Goal: Book appointment/travel/reservation

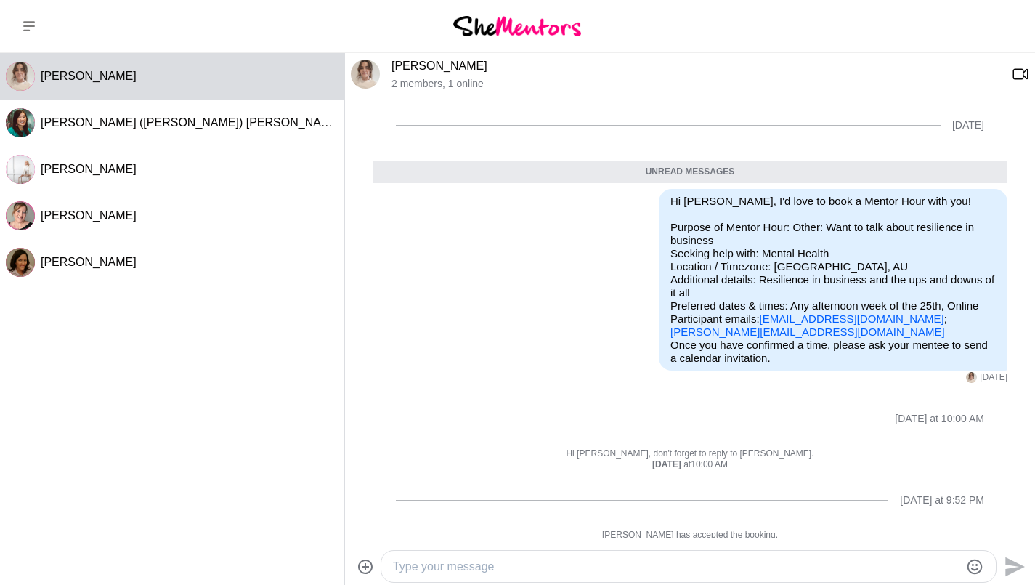
scroll to position [83, 0]
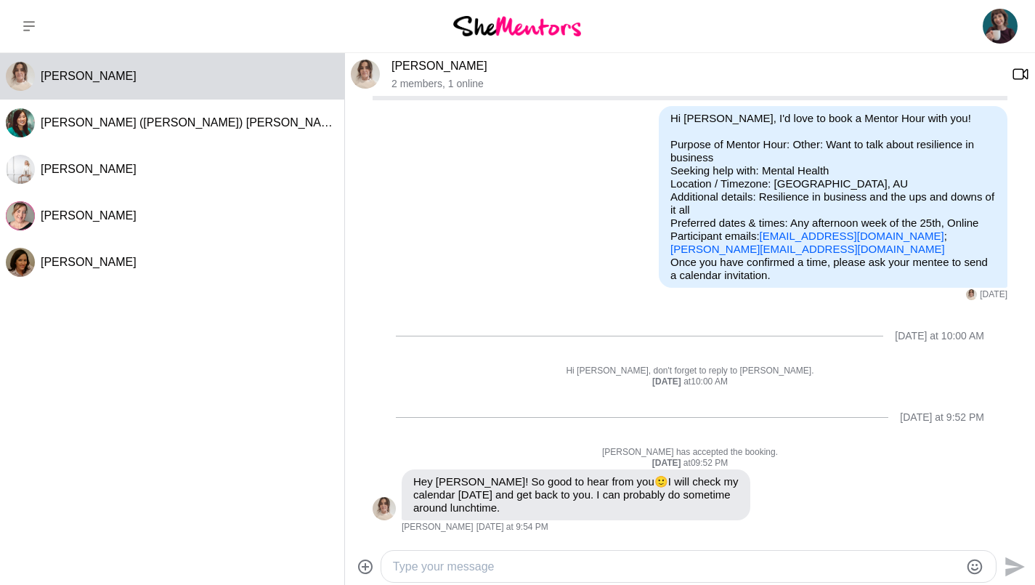
click at [632, 555] on div at bounding box center [688, 565] width 614 height 31
click at [653, 557] on div at bounding box center [676, 566] width 566 height 20
click at [622, 558] on textarea "Type your message" at bounding box center [676, 566] width 566 height 17
type textarea "S"
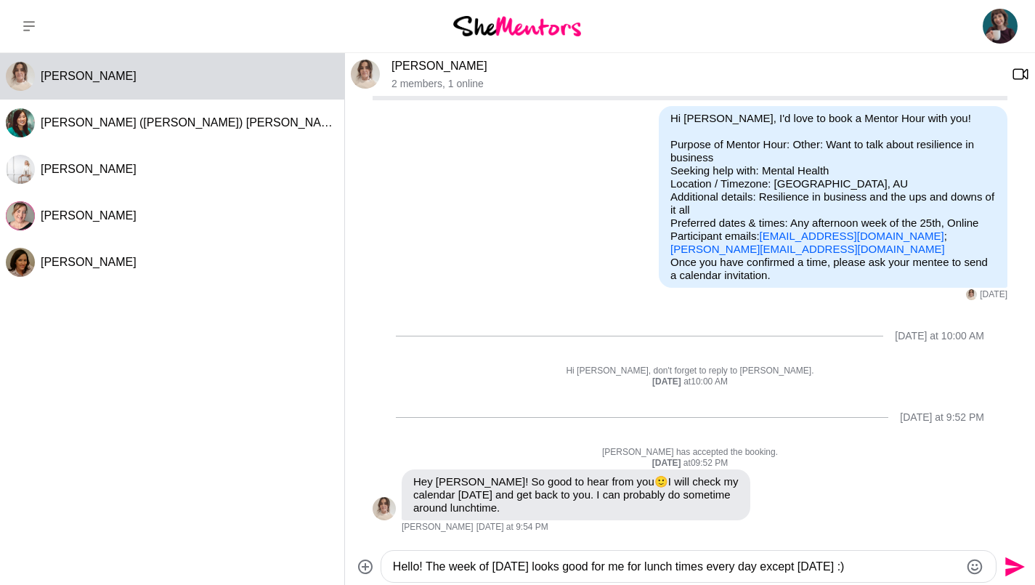
type textarea "Hello! The week of Sept 1 looks good for me for lunch times every day except Th…"
click at [1025, 564] on button "Send" at bounding box center [1012, 566] width 33 height 33
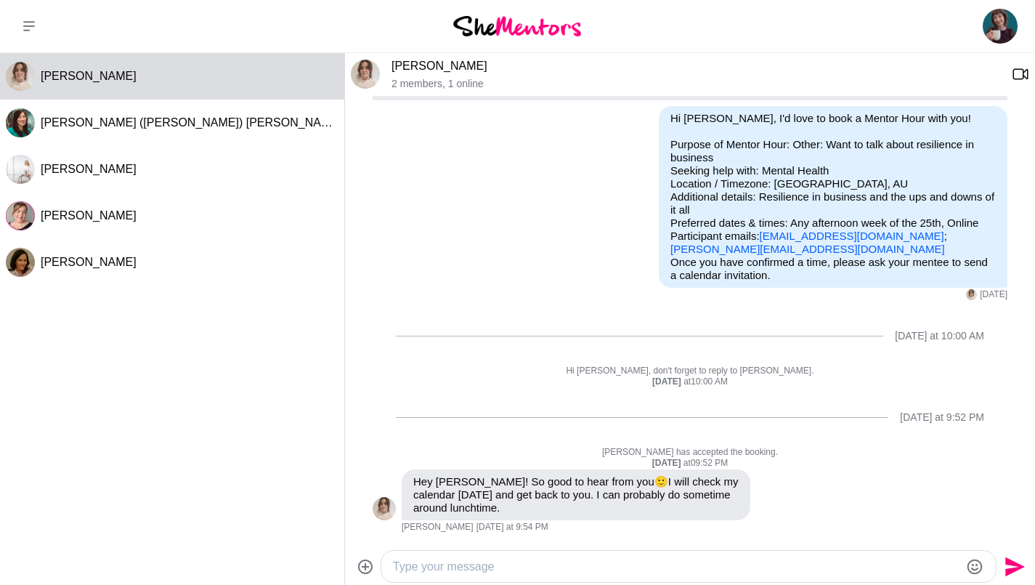
scroll to position [198, 0]
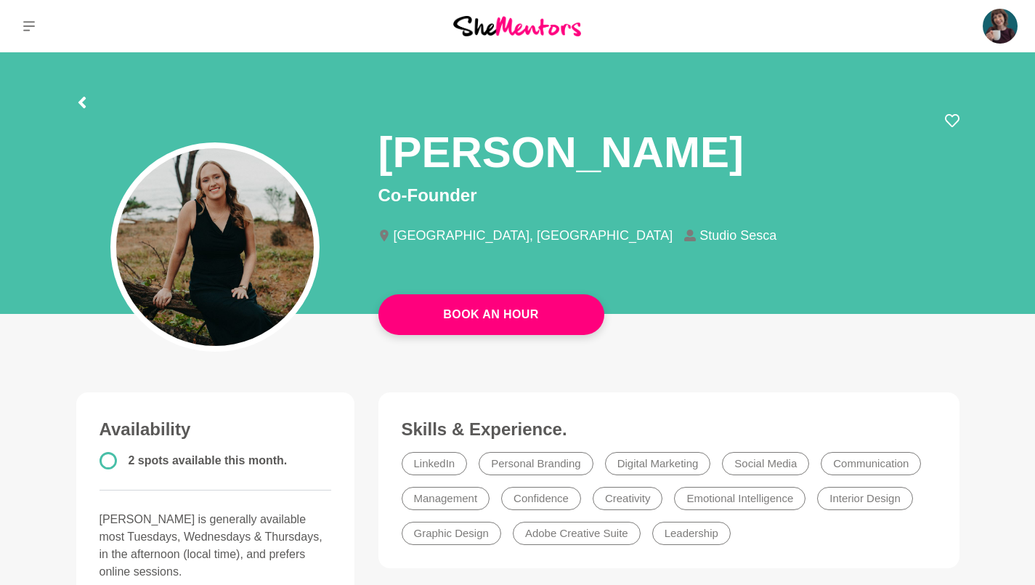
click at [556, 319] on link "Book An Hour" at bounding box center [491, 314] width 226 height 41
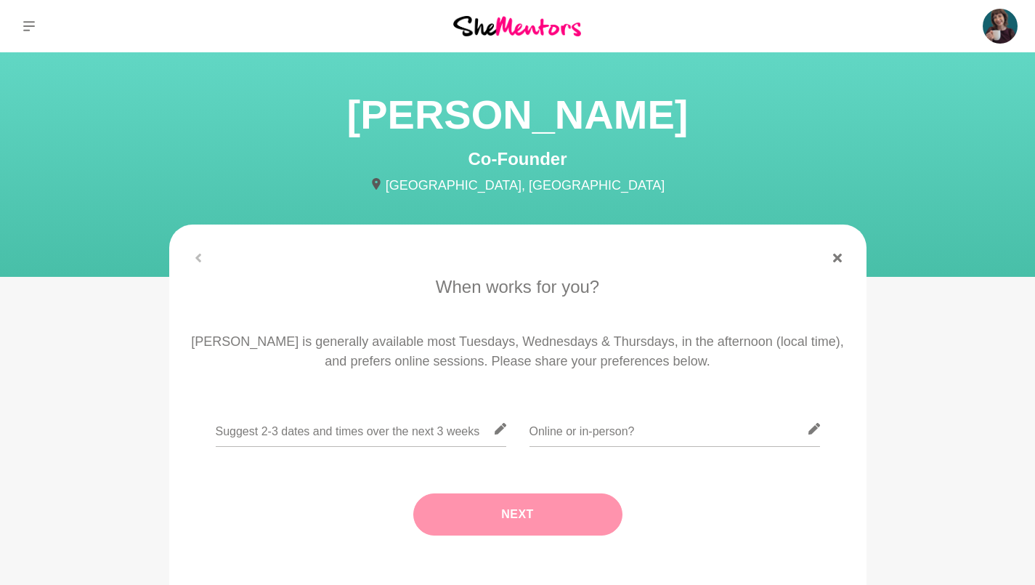
scroll to position [73, 0]
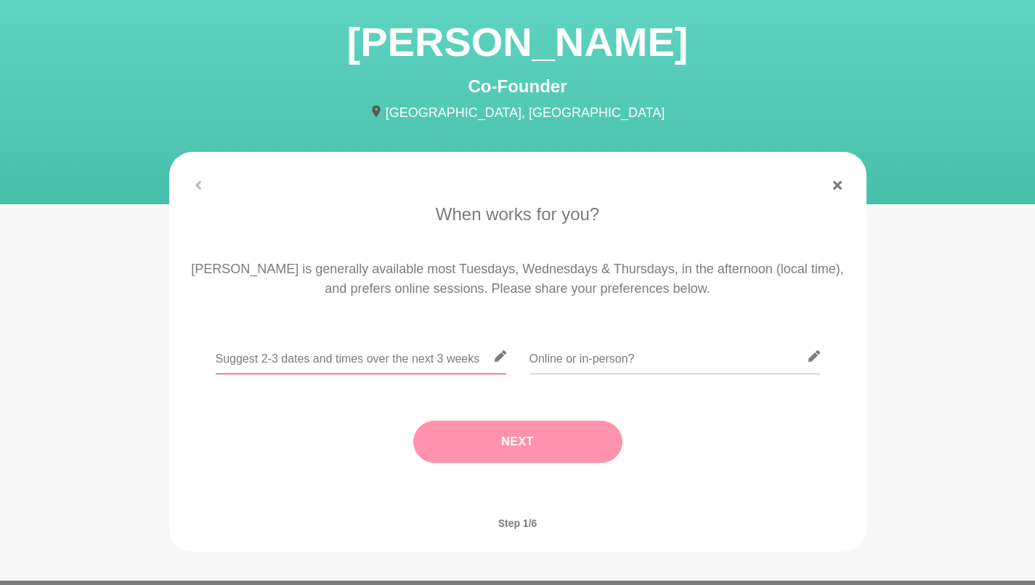
click at [425, 355] on input "text" at bounding box center [361, 356] width 290 height 36
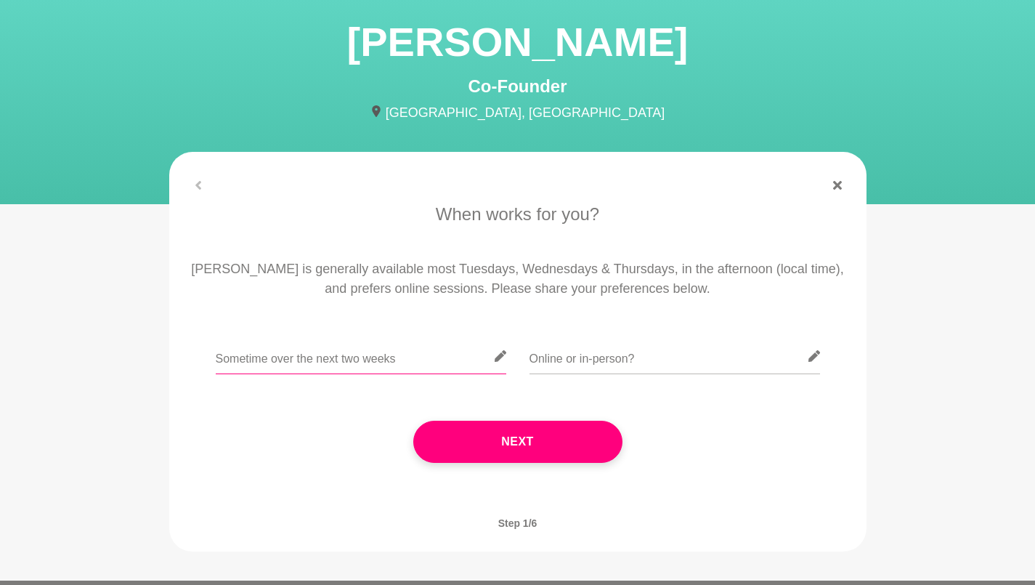
type input "Sometime over the next two weeks"
click at [659, 365] on input "text" at bounding box center [674, 356] width 290 height 36
type input "Online"
click at [550, 425] on button "Next" at bounding box center [517, 441] width 209 height 42
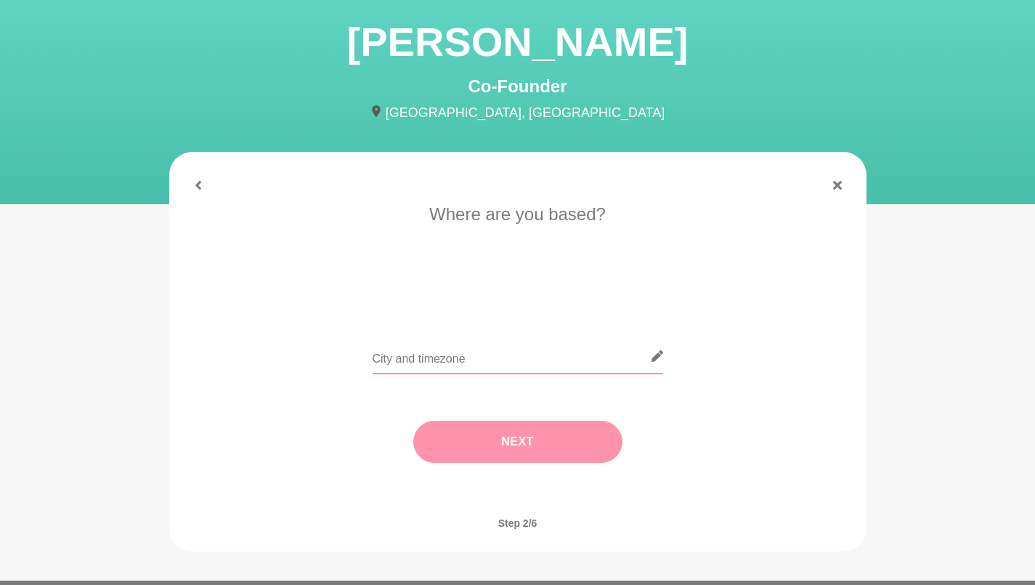
click at [503, 364] on input "text" at bounding box center [517, 356] width 290 height 36
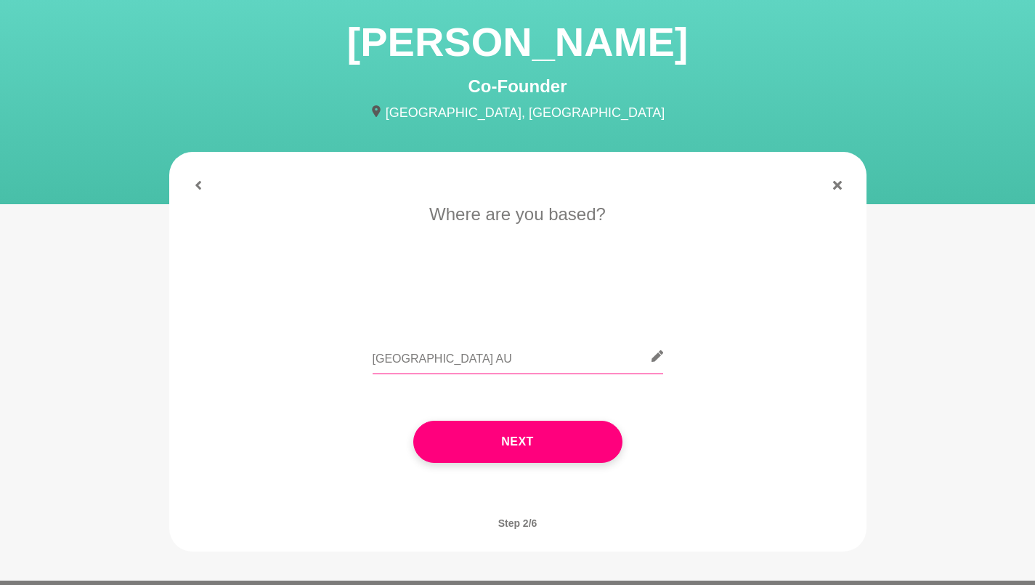
type input "[GEOGRAPHIC_DATA] AU"
click at [553, 439] on button "Next" at bounding box center [517, 441] width 209 height 42
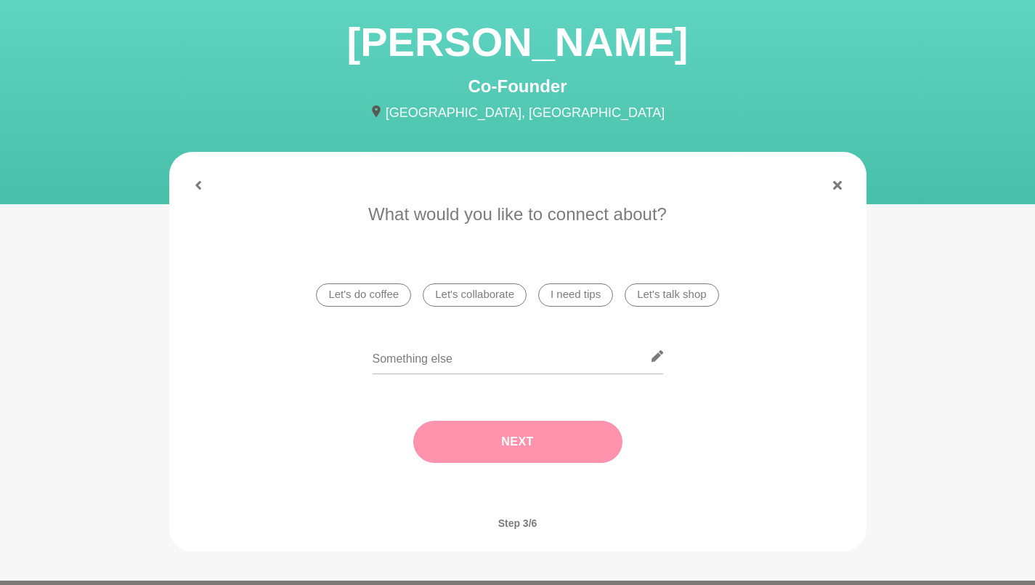
click at [598, 297] on li "I need tips" at bounding box center [575, 294] width 75 height 23
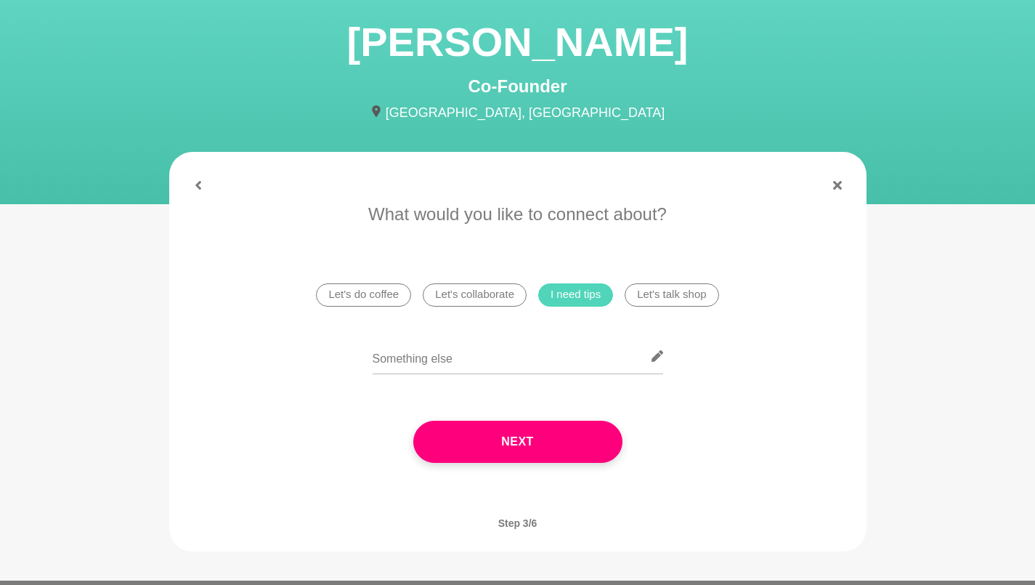
click at [543, 414] on div "Next" at bounding box center [518, 441] width 656 height 100
click at [550, 432] on button "Next" at bounding box center [517, 441] width 209 height 42
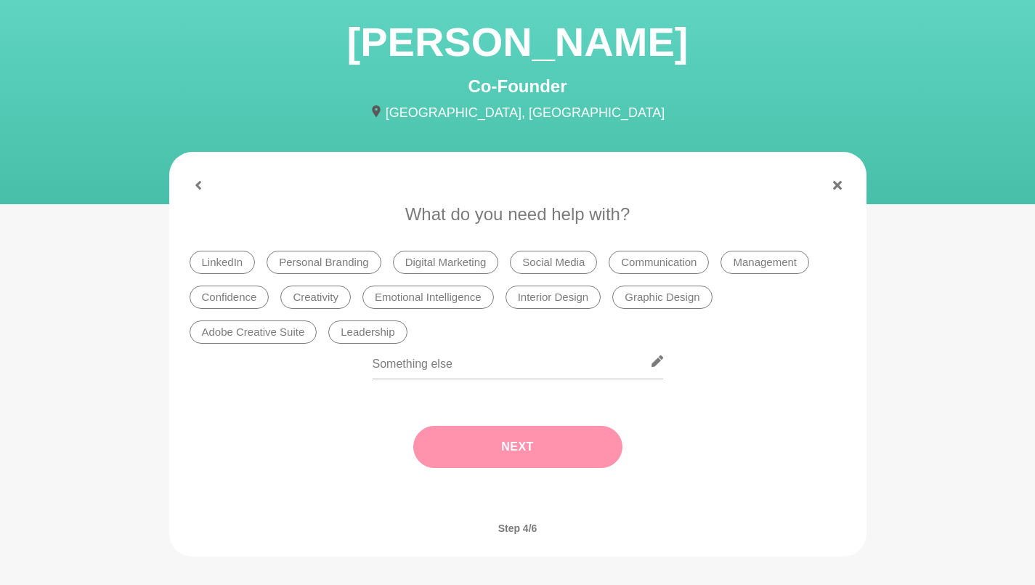
click at [566, 266] on li "Social Media" at bounding box center [553, 262] width 87 height 23
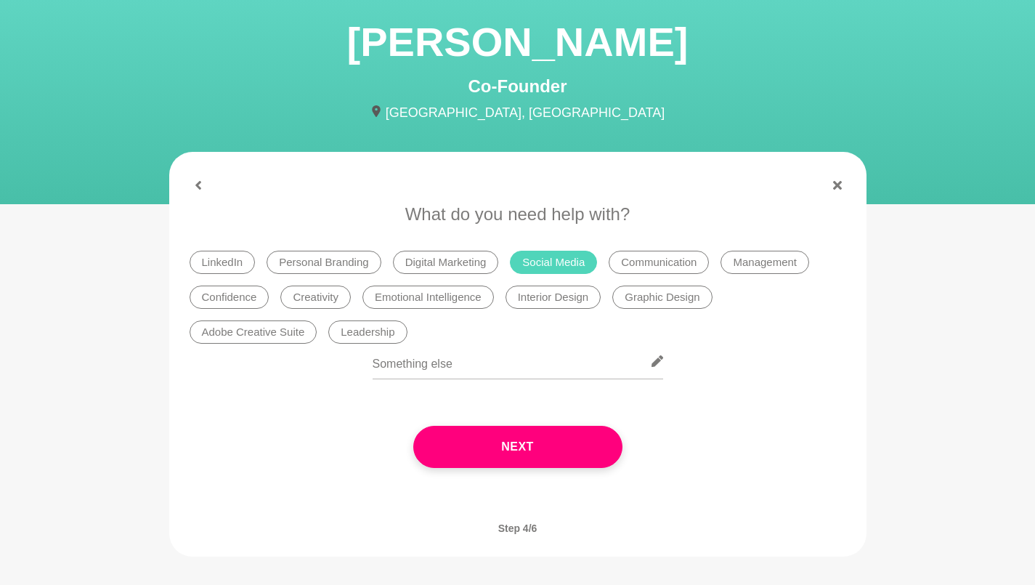
click at [501, 457] on button "Next" at bounding box center [517, 446] width 209 height 42
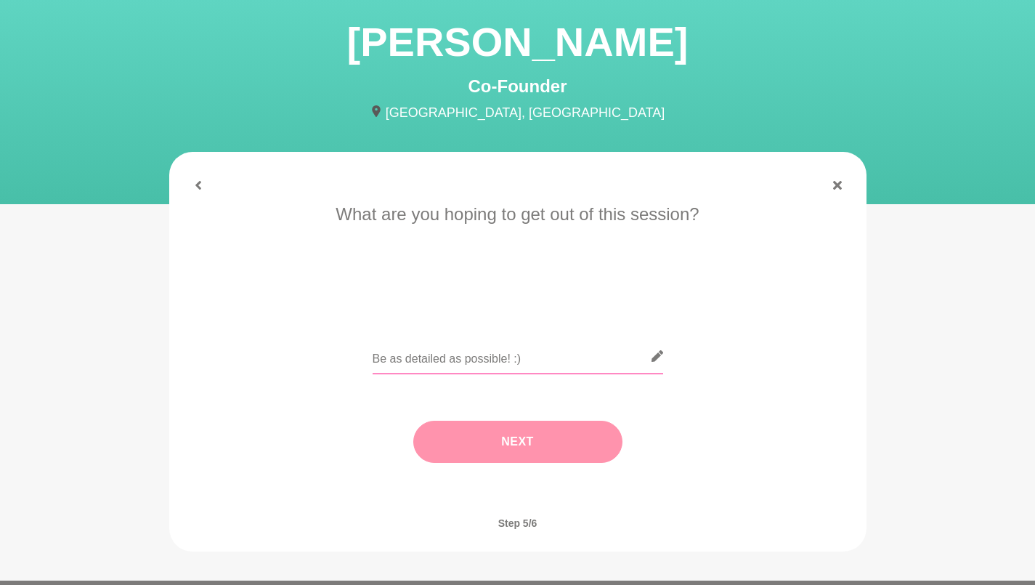
click at [482, 365] on input "text" at bounding box center [517, 356] width 290 height 36
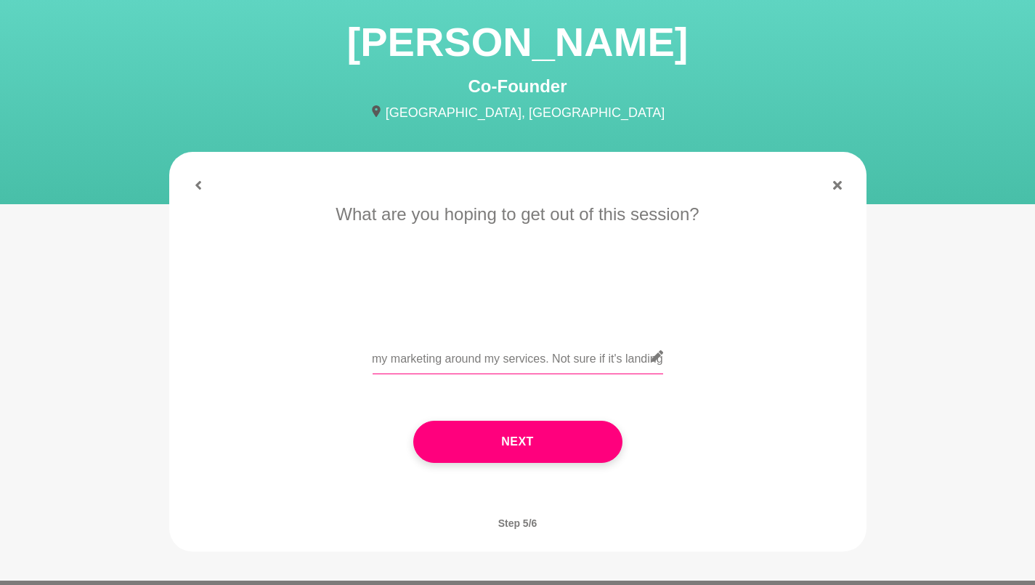
scroll to position [0, 88]
type input "I need help with my marketing around my services. Not sure if it's landing!"
click at [557, 429] on button "Next" at bounding box center [517, 441] width 209 height 42
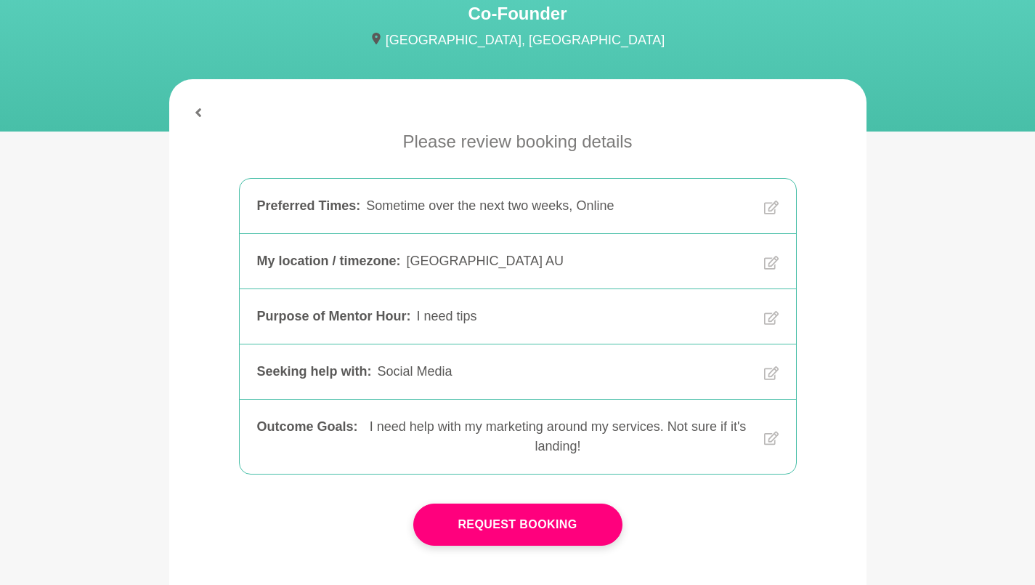
scroll to position [363, 0]
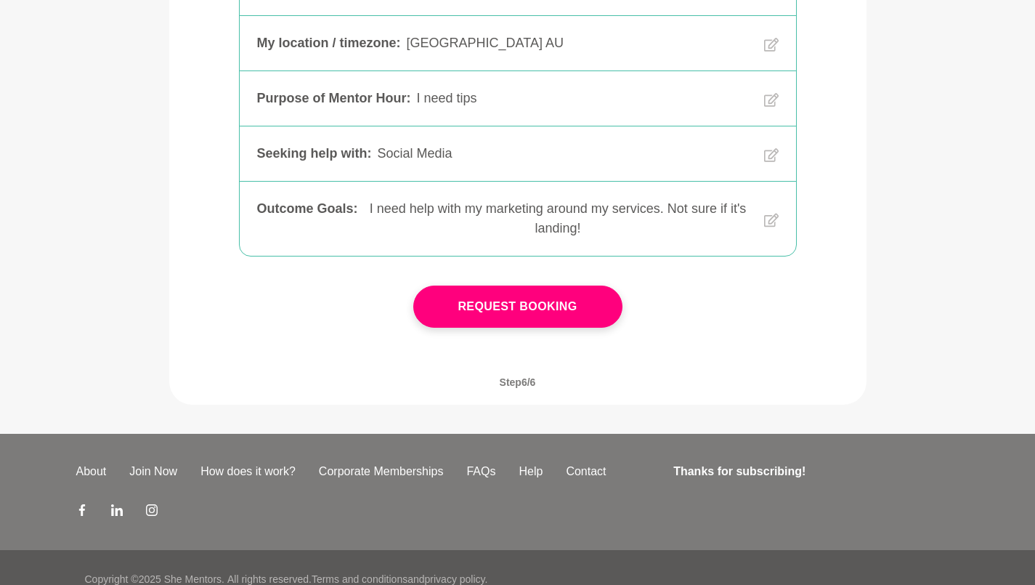
click at [512, 285] on div "Request Booking" at bounding box center [517, 306] width 209 height 100
click at [512, 292] on button "Request Booking" at bounding box center [517, 306] width 209 height 42
